Goal: Communication & Community: Answer question/provide support

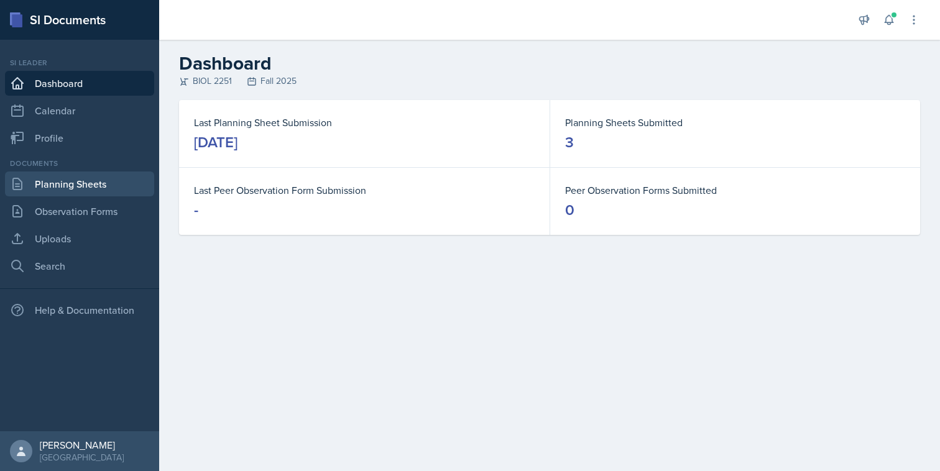
click at [88, 188] on link "Planning Sheets" at bounding box center [79, 184] width 149 height 25
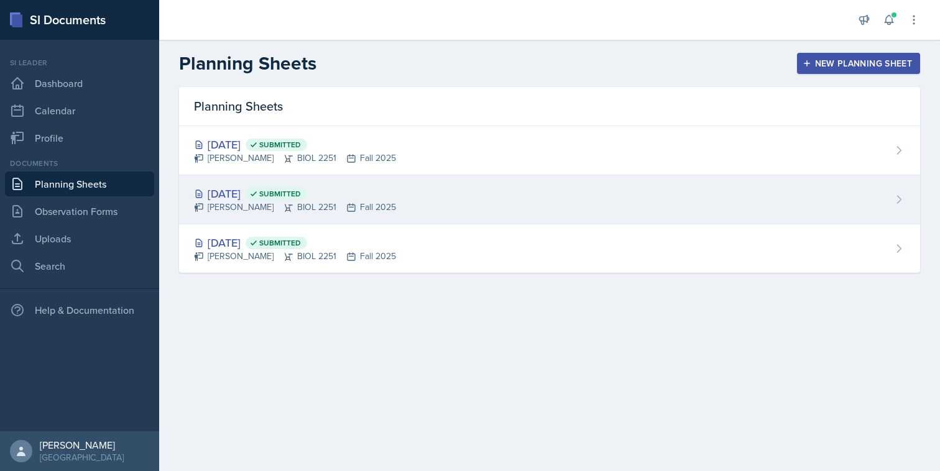
click at [490, 197] on div "[DATE] Submitted [PERSON_NAME] BIOL 2251 Fall 2025" at bounding box center [549, 199] width 741 height 49
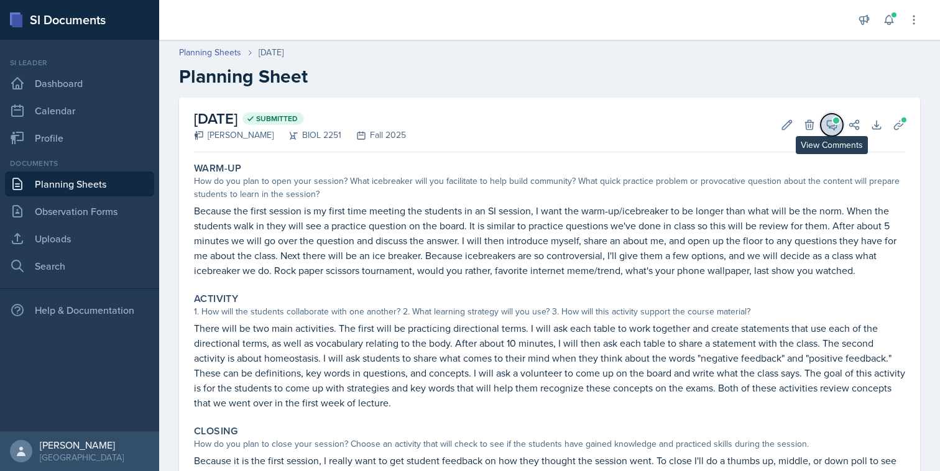
click at [839, 122] on button "View Comments" at bounding box center [832, 125] width 22 height 22
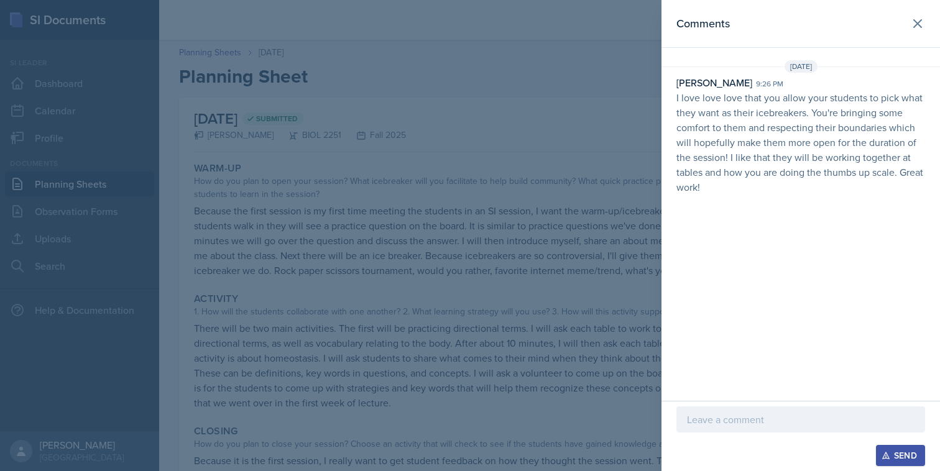
click at [749, 420] on p at bounding box center [801, 419] width 228 height 15
click at [885, 451] on div "Send" at bounding box center [900, 456] width 33 height 10
click at [588, 291] on div at bounding box center [470, 235] width 940 height 471
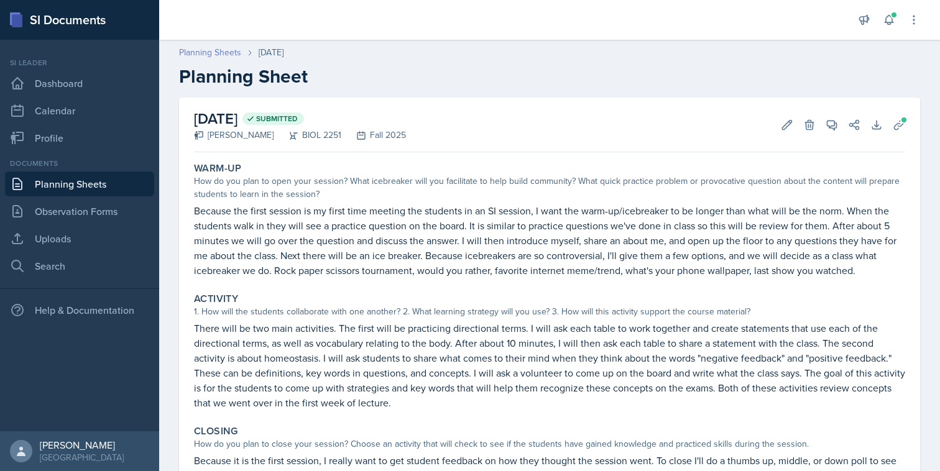
click at [215, 52] on link "Planning Sheets" at bounding box center [210, 52] width 62 height 13
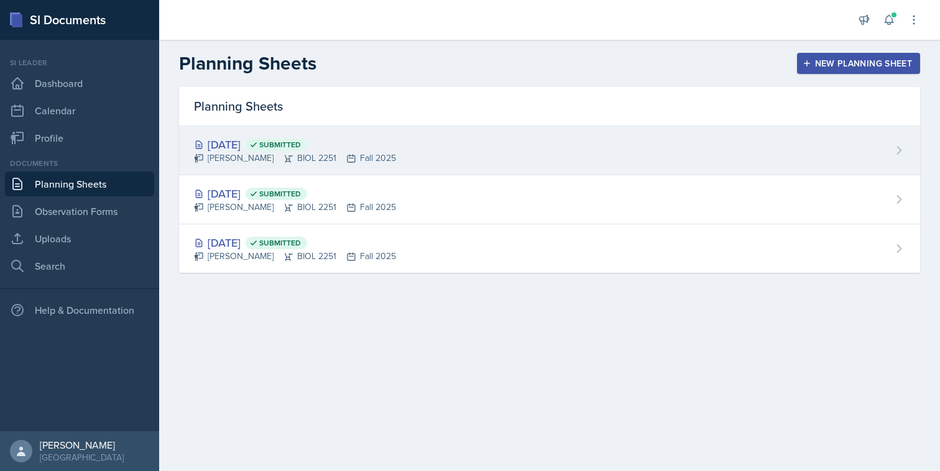
click at [553, 148] on div "[DATE] Submitted [PERSON_NAME] BIOL 2251 Fall 2025" at bounding box center [549, 150] width 741 height 49
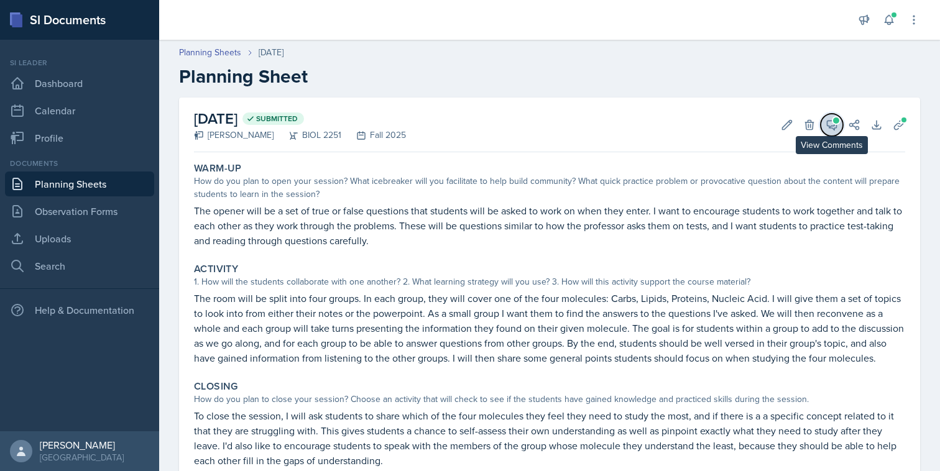
click at [833, 119] on span at bounding box center [836, 121] width 6 height 6
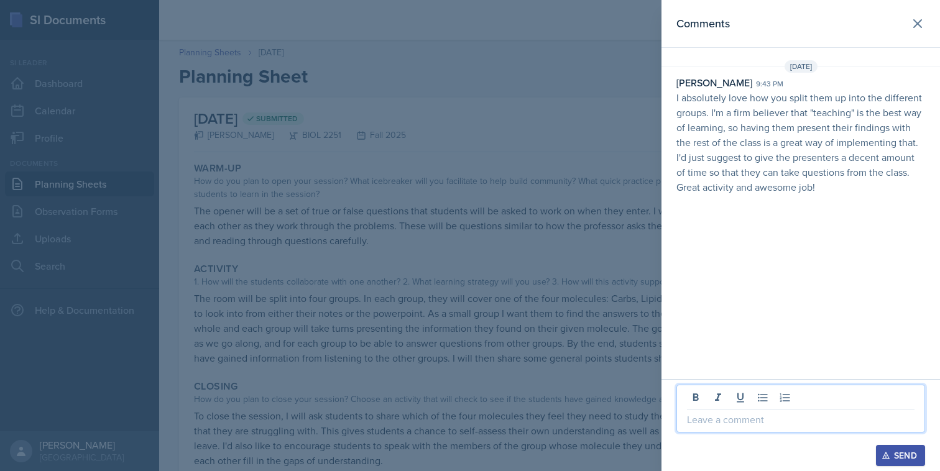
click at [746, 418] on p at bounding box center [801, 419] width 228 height 15
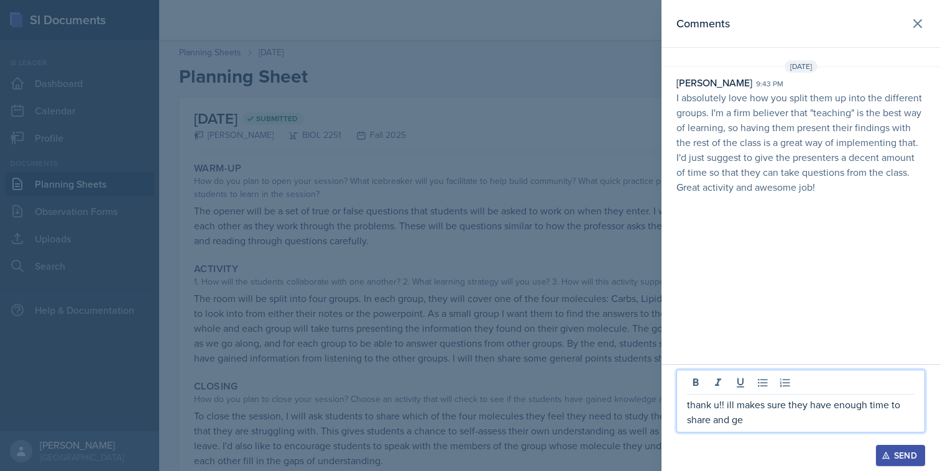
click at [764, 411] on p "thank u!! ill makes sure they have enough time to share and ge" at bounding box center [801, 412] width 228 height 30
click at [756, 422] on p "thank u!! ill make sure they have enough time to share and ge" at bounding box center [801, 412] width 228 height 30
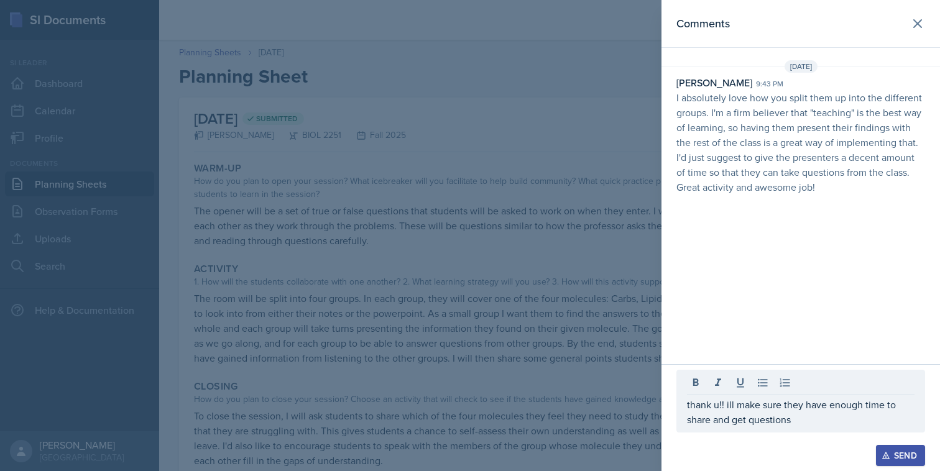
click at [888, 448] on button "Send" at bounding box center [900, 455] width 49 height 21
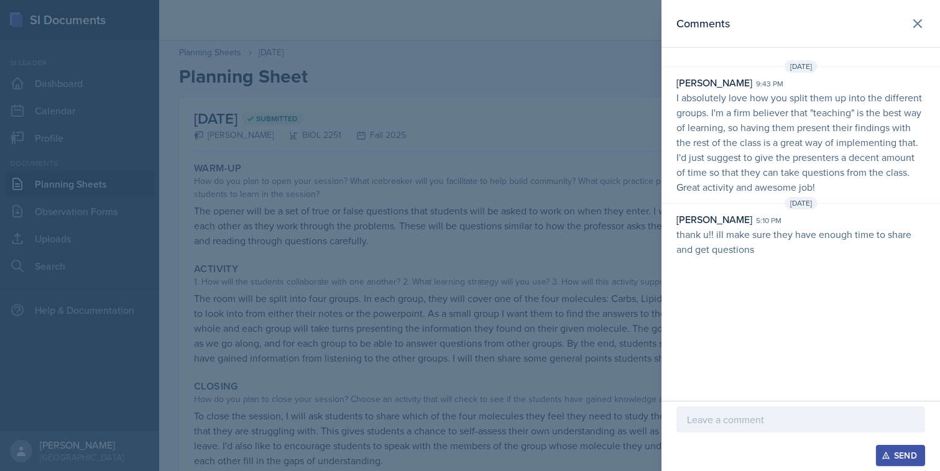
click at [575, 348] on div at bounding box center [470, 235] width 940 height 471
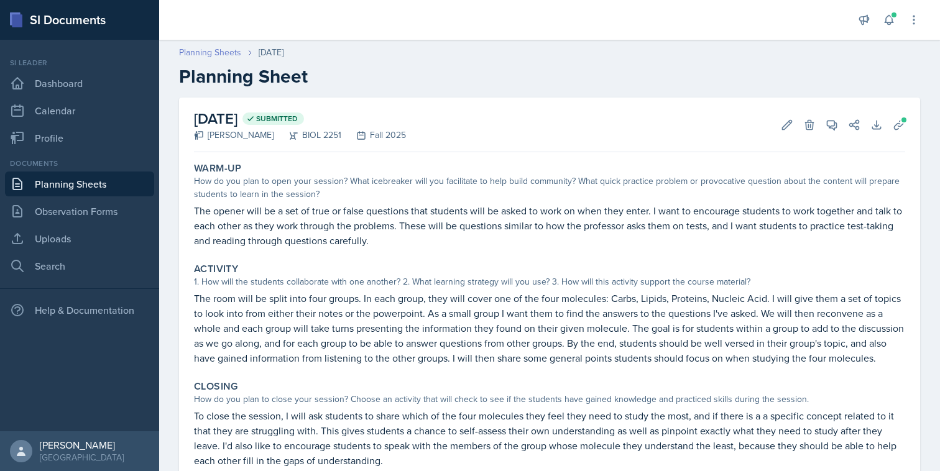
click at [203, 50] on link "Planning Sheets" at bounding box center [210, 52] width 62 height 13
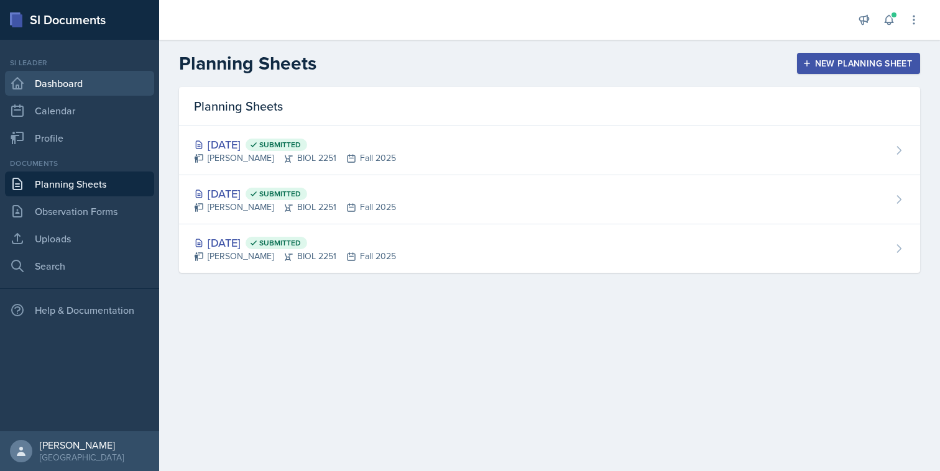
click at [118, 81] on link "Dashboard" at bounding box center [79, 83] width 149 height 25
